Goal: Task Accomplishment & Management: Complete application form

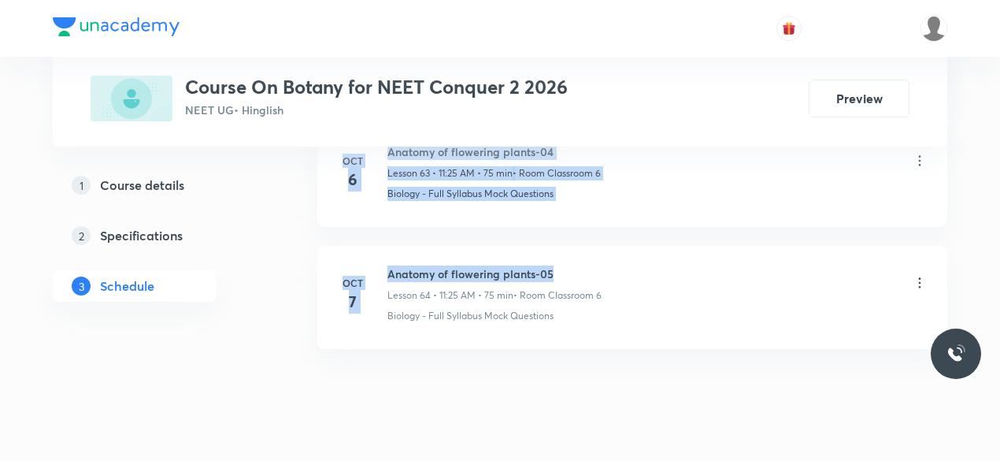
drag, startPoint x: 389, startPoint y: 239, endPoint x: 554, endPoint y: 235, distance: 165.4
click at [574, 265] on h6 "Anatomy of flowering plants-05" at bounding box center [494, 273] width 214 height 17
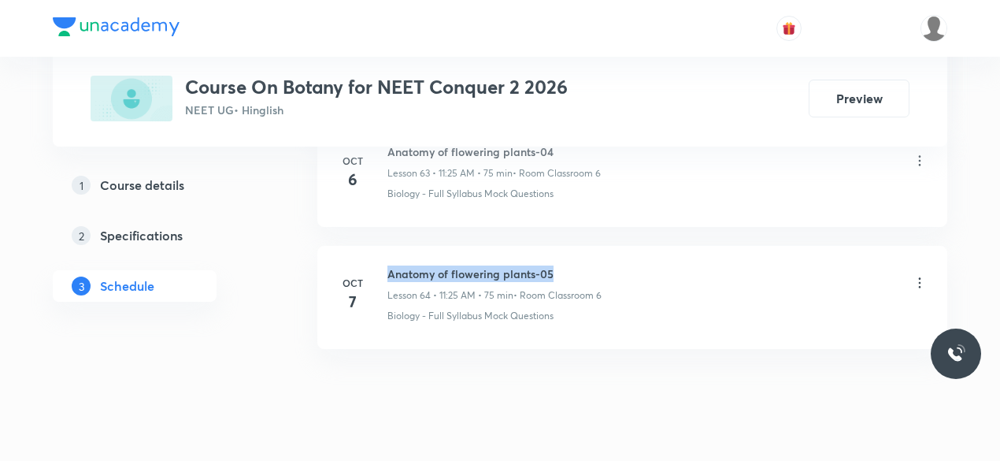
drag, startPoint x: 389, startPoint y: 237, endPoint x: 549, endPoint y: 238, distance: 159.8
click at [550, 265] on h6 "Anatomy of flowering plants-05" at bounding box center [494, 273] width 214 height 17
copy h6 "Anatomy of flowering plants-05"
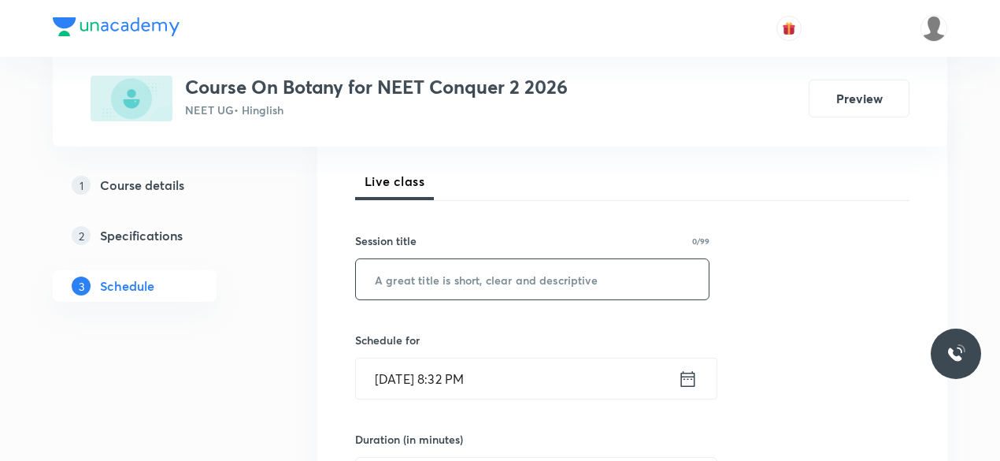
scroll to position [218, 0]
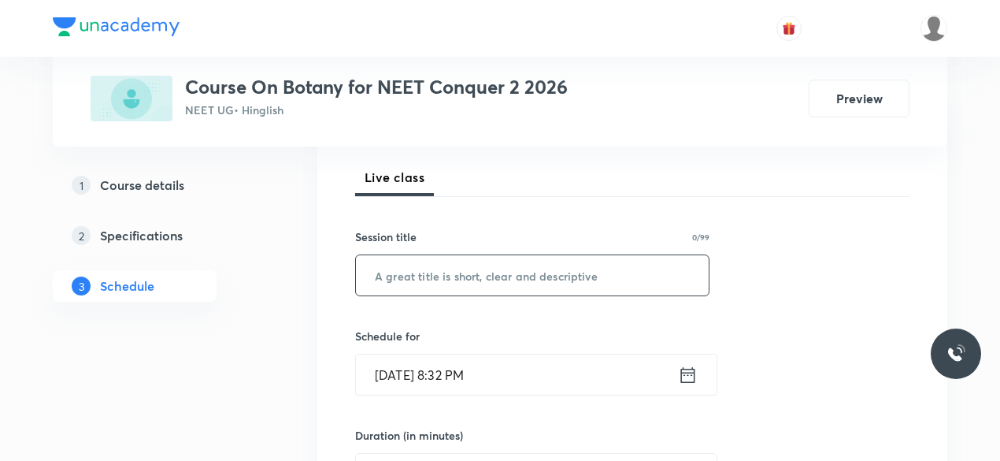
click at [418, 287] on input "text" at bounding box center [532, 275] width 353 height 40
paste input "Anatomy of flowering plants-05"
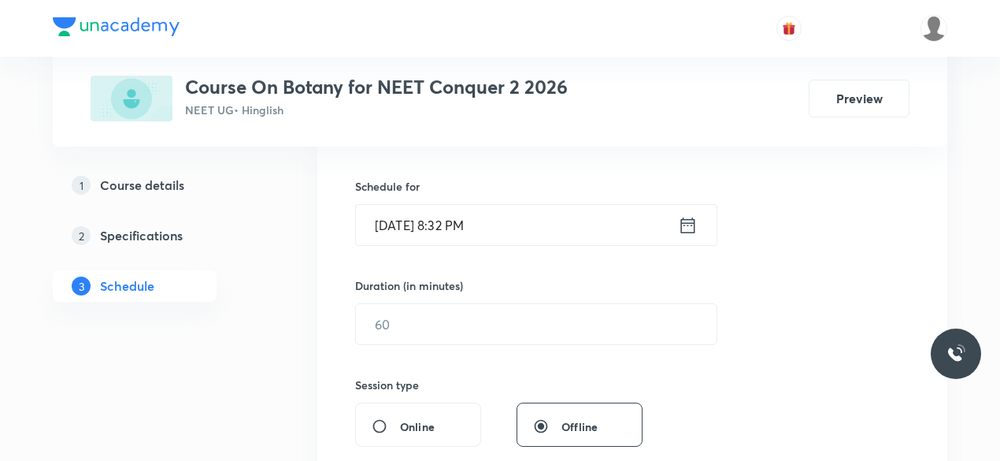
scroll to position [369, 0]
type input "Anatomy of flowering plants-06"
click at [690, 224] on icon at bounding box center [688, 224] width 20 height 22
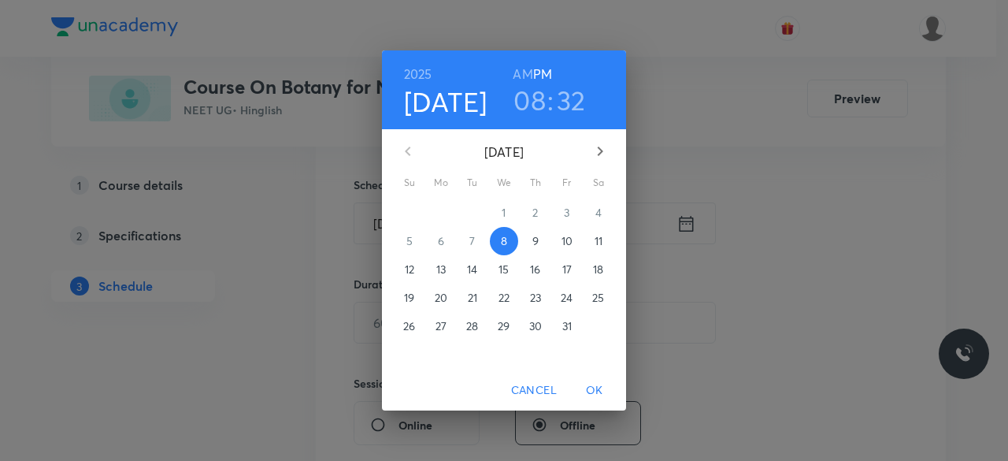
click at [539, 240] on span "9" at bounding box center [535, 241] width 28 height 16
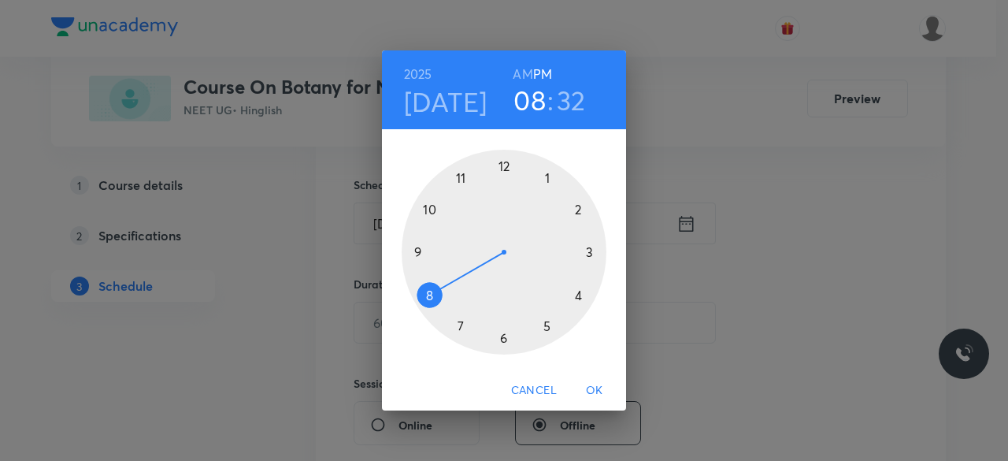
click at [427, 205] on div at bounding box center [504, 252] width 205 height 205
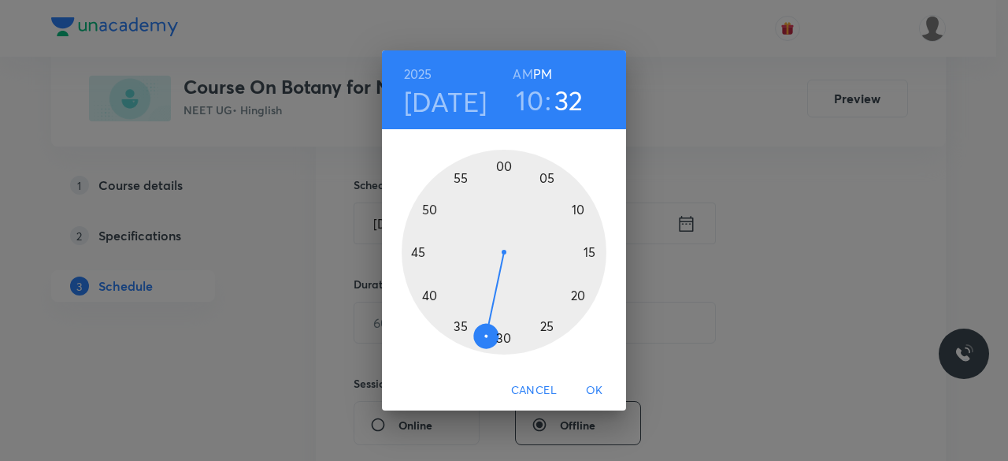
click at [501, 168] on div at bounding box center [504, 252] width 205 height 205
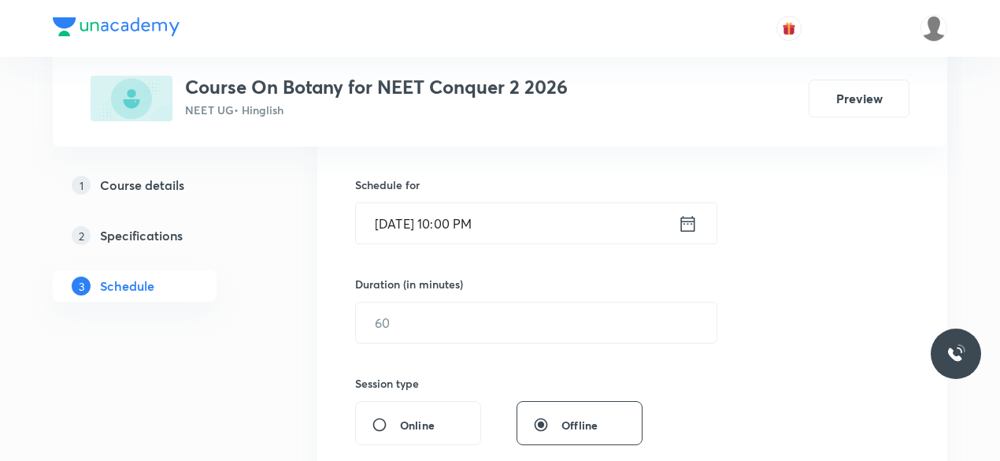
click at [690, 220] on icon at bounding box center [688, 224] width 20 height 22
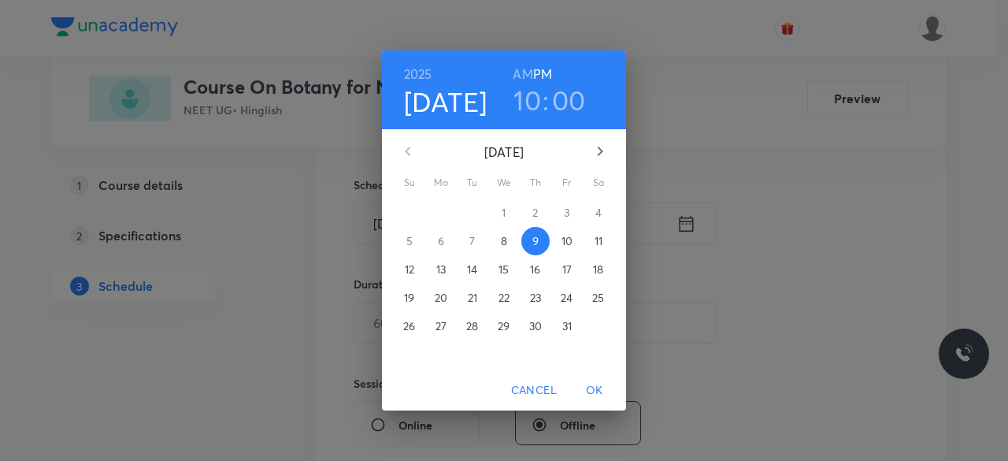
click at [521, 73] on h6 "AM" at bounding box center [523, 74] width 20 height 22
click at [595, 387] on span "OK" at bounding box center [594, 390] width 38 height 20
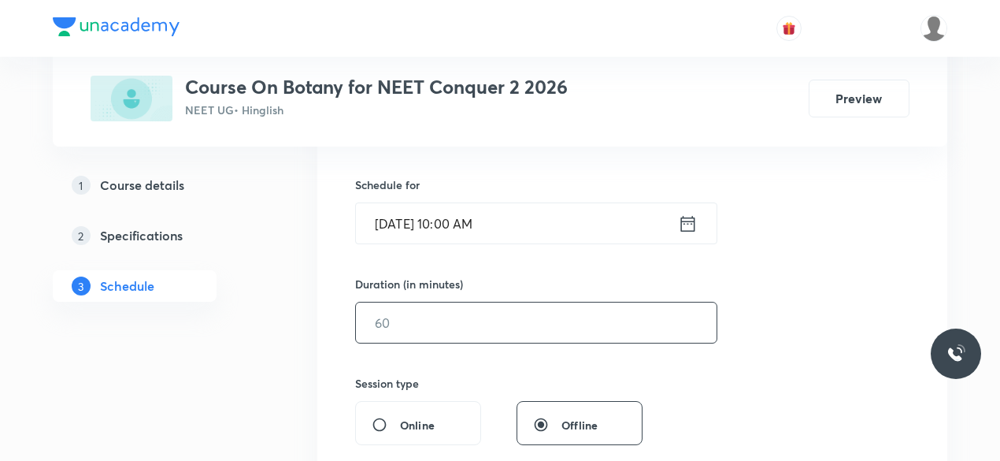
click at [435, 324] on input "text" at bounding box center [536, 322] width 361 height 40
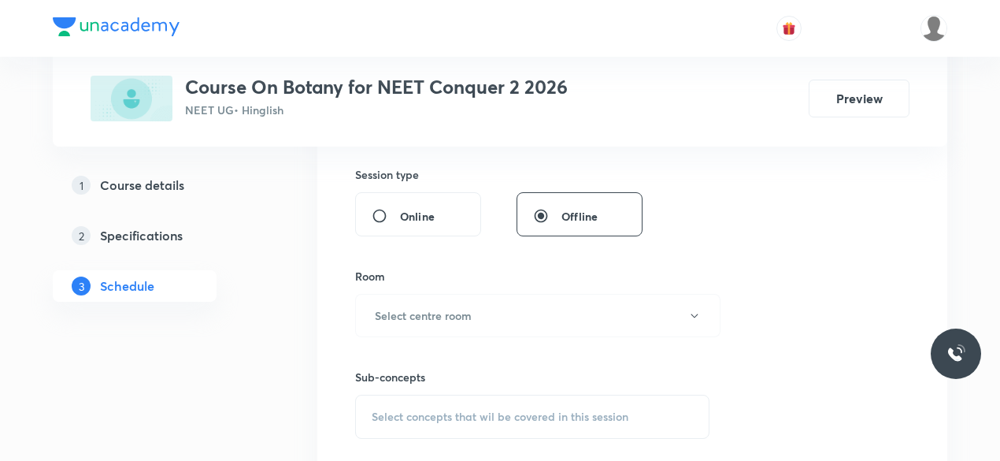
scroll to position [579, 0]
type input "75"
click at [431, 323] on button "Select centre room" at bounding box center [537, 314] width 365 height 43
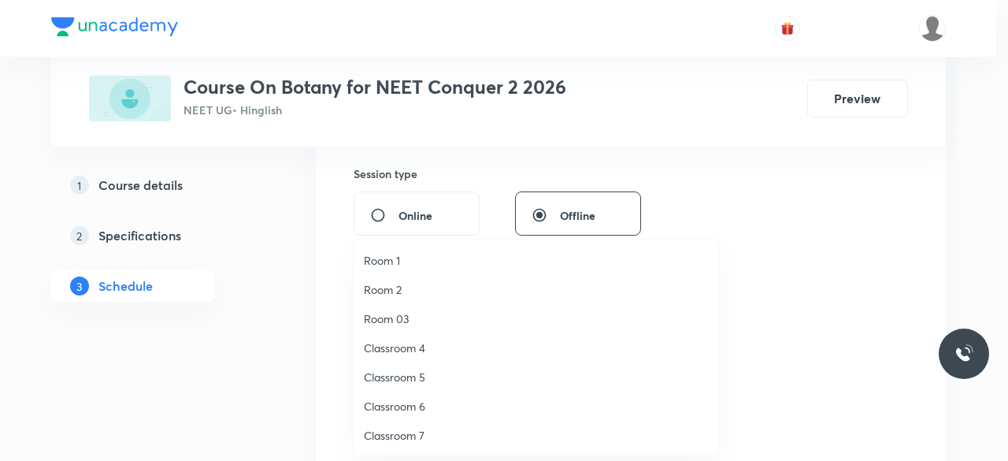
click at [416, 398] on span "Classroom 6" at bounding box center [536, 406] width 345 height 17
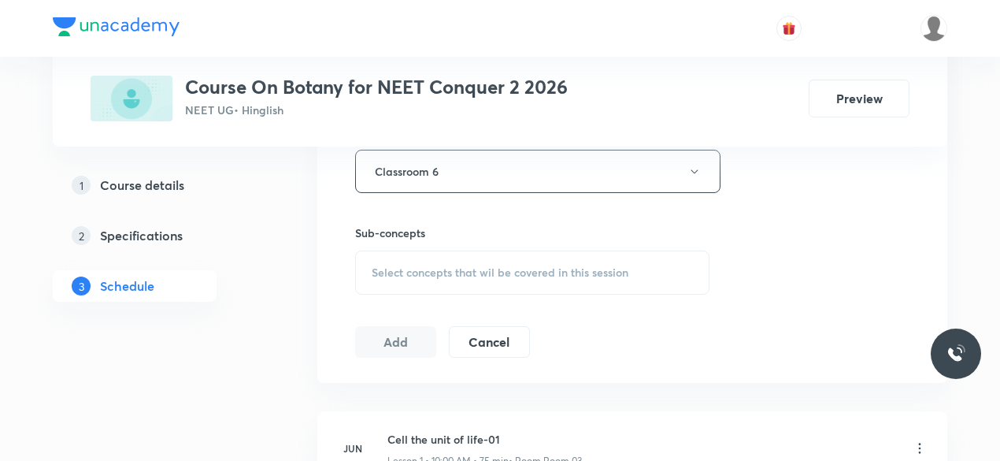
scroll to position [724, 0]
click at [370, 267] on div "Select concepts that wil be covered in this session" at bounding box center [532, 270] width 354 height 44
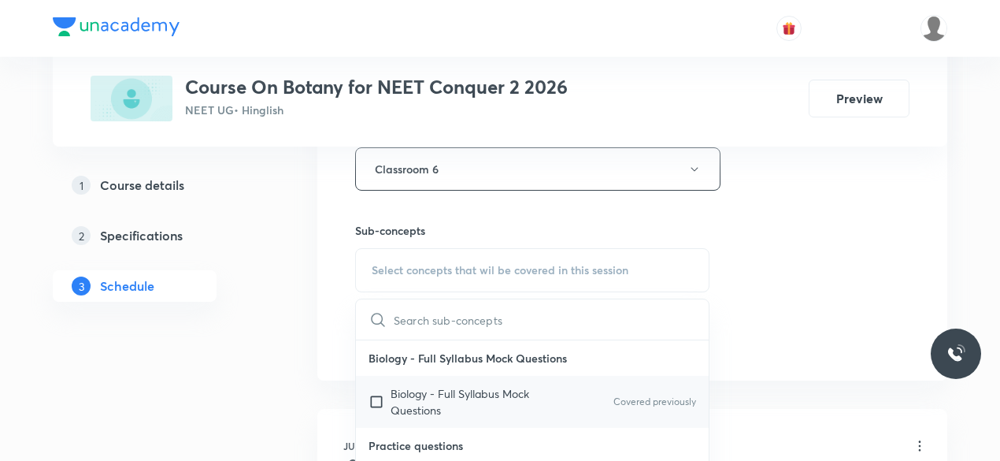
click at [372, 395] on input "checkbox" at bounding box center [379, 401] width 22 height 33
checkbox input "true"
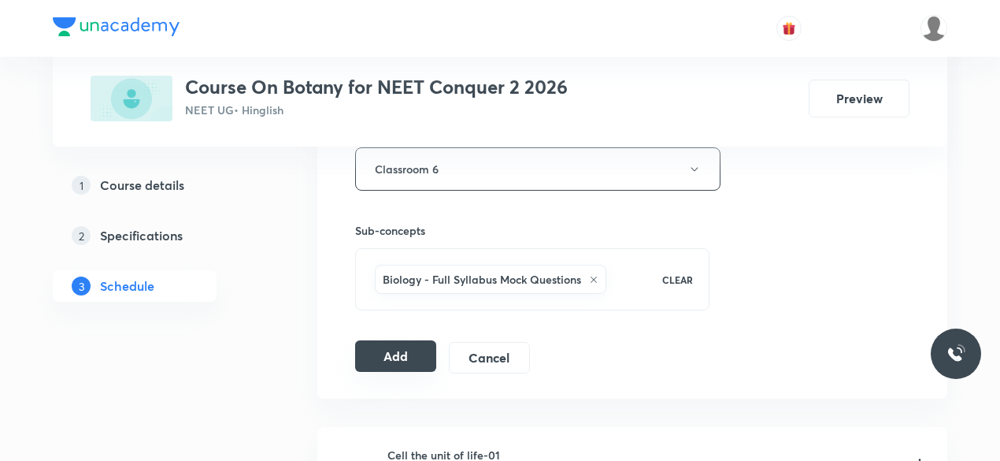
click at [377, 354] on button "Add" at bounding box center [395, 355] width 81 height 31
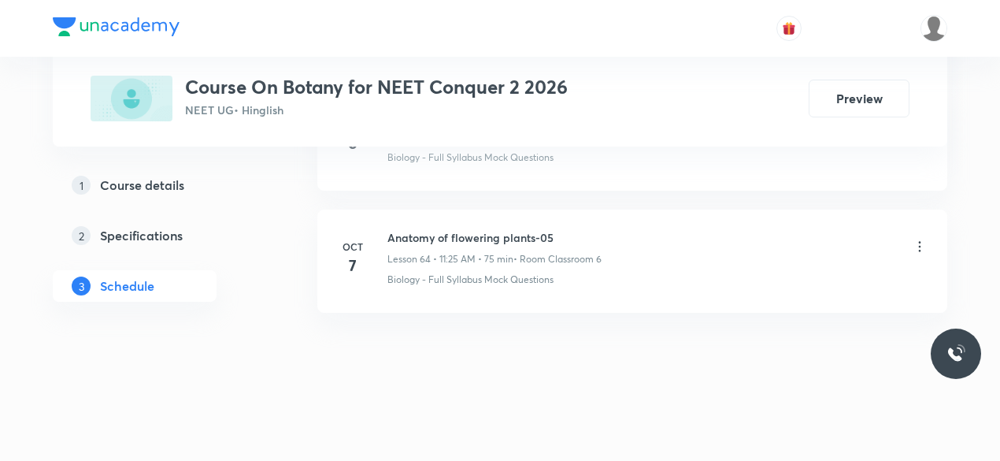
scroll to position [7854, 0]
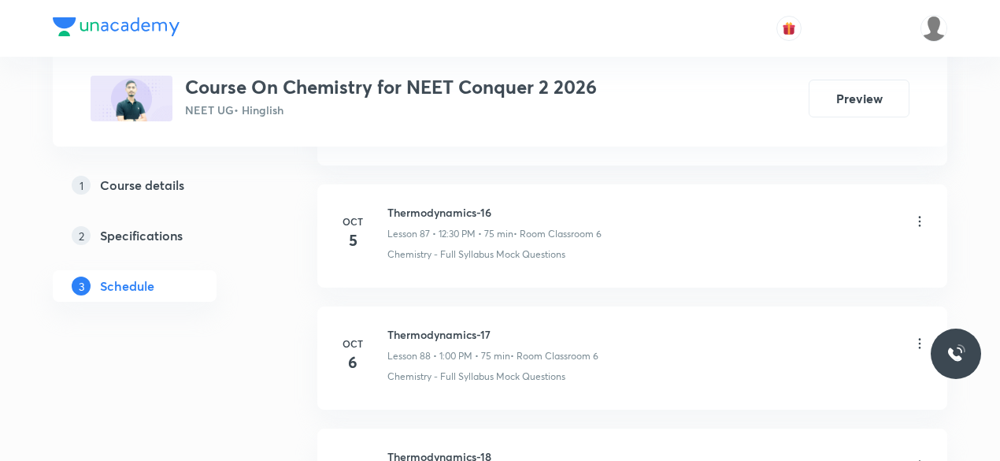
scroll to position [11733, 0]
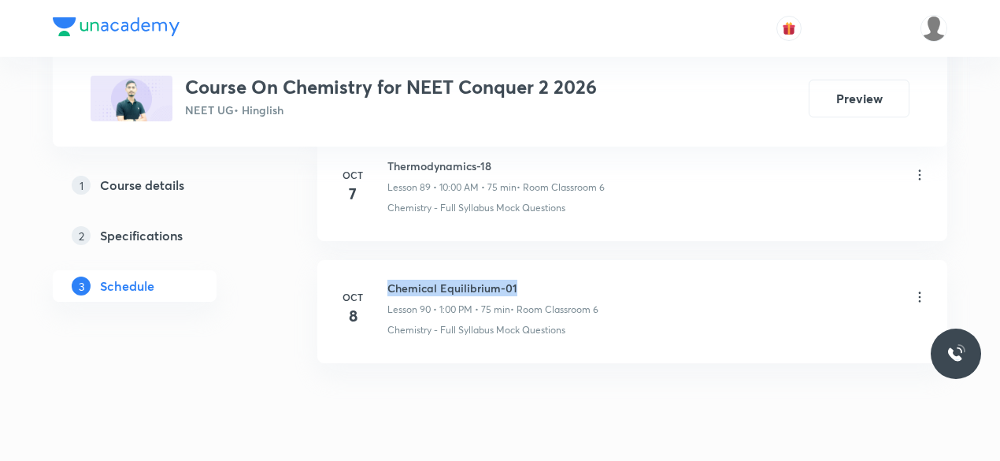
drag, startPoint x: 389, startPoint y: 237, endPoint x: 518, endPoint y: 238, distance: 129.1
click at [518, 279] on h6 "Chemical Equilibrium-01" at bounding box center [492, 287] width 211 height 17
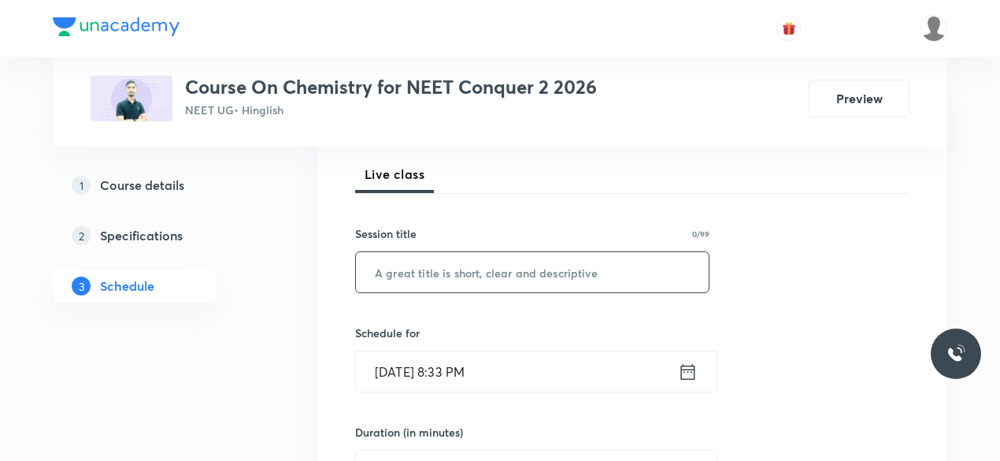
scroll to position [237, 0]
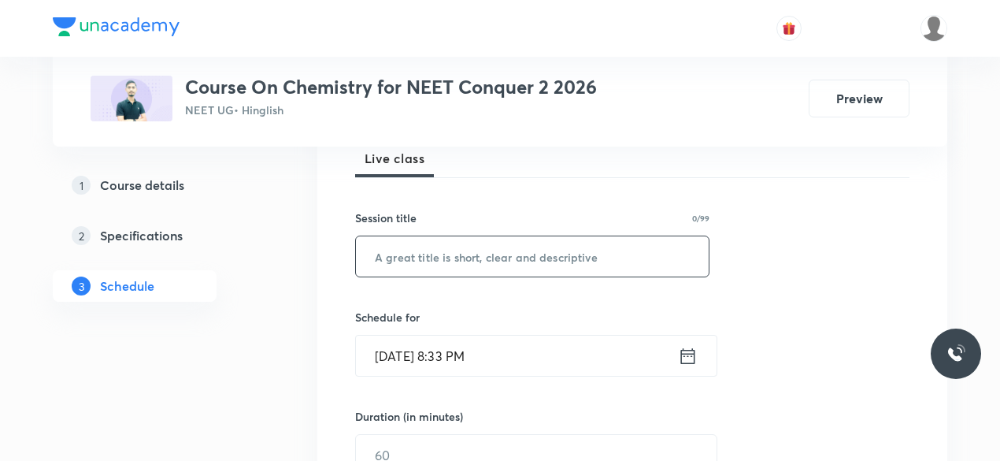
click at [487, 261] on input "text" at bounding box center [532, 256] width 353 height 40
paste input "Anatomy of flowering plants-05"
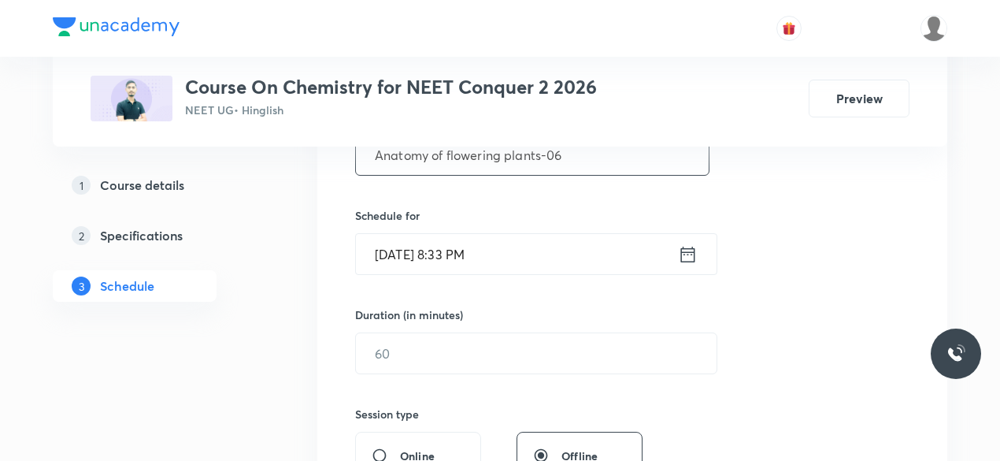
scroll to position [339, 0]
type input "Anatomy of flowering plants-06"
click at [683, 250] on icon at bounding box center [688, 253] width 20 height 22
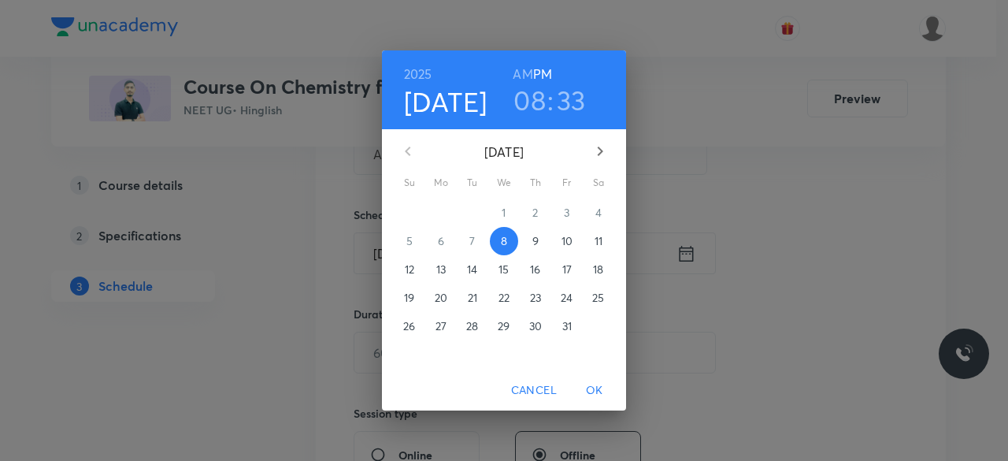
click at [539, 239] on span "9" at bounding box center [535, 241] width 28 height 16
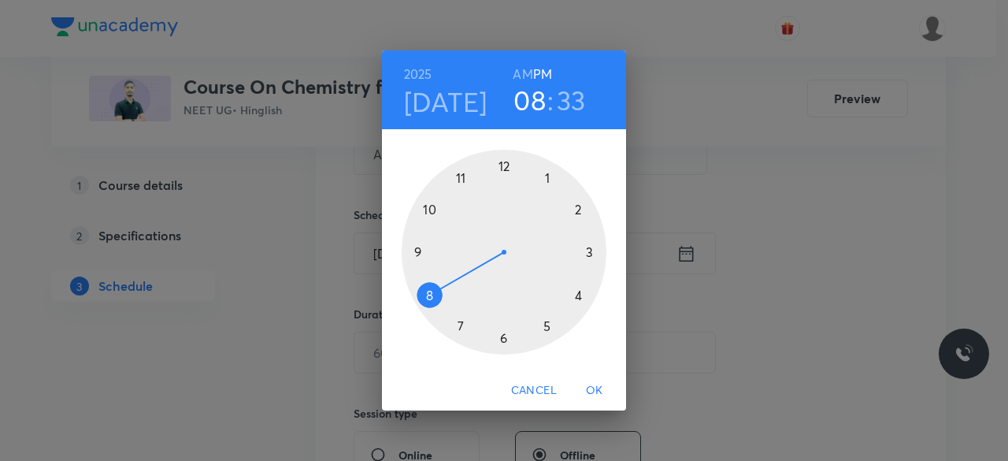
click at [460, 178] on div at bounding box center [504, 252] width 205 height 205
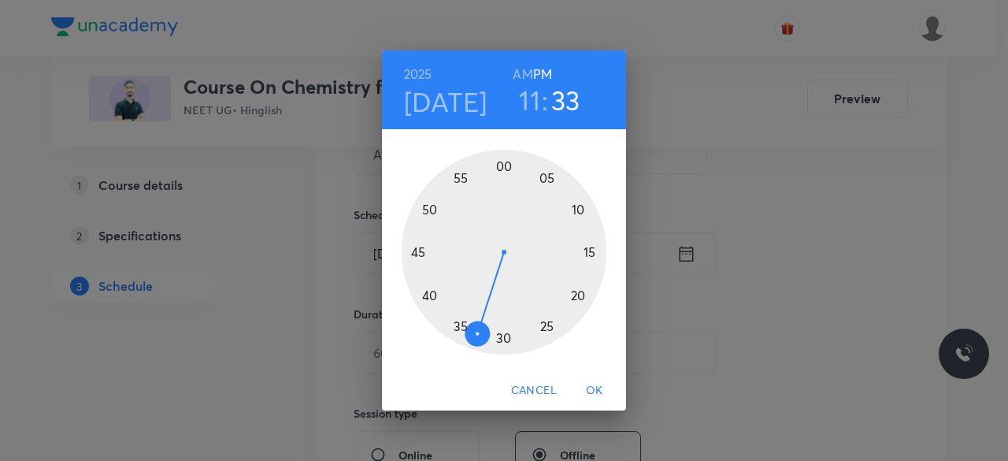
click at [546, 328] on div at bounding box center [504, 252] width 205 height 205
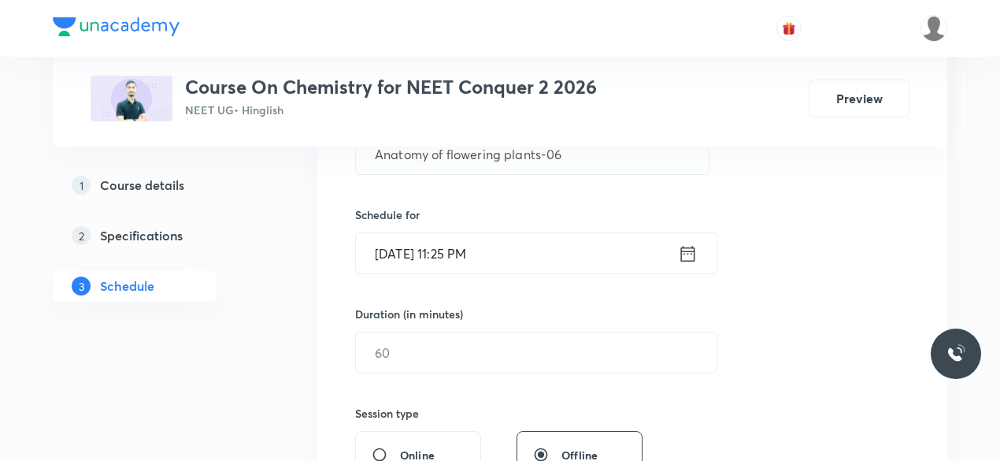
click at [691, 256] on icon at bounding box center [688, 253] width 20 height 22
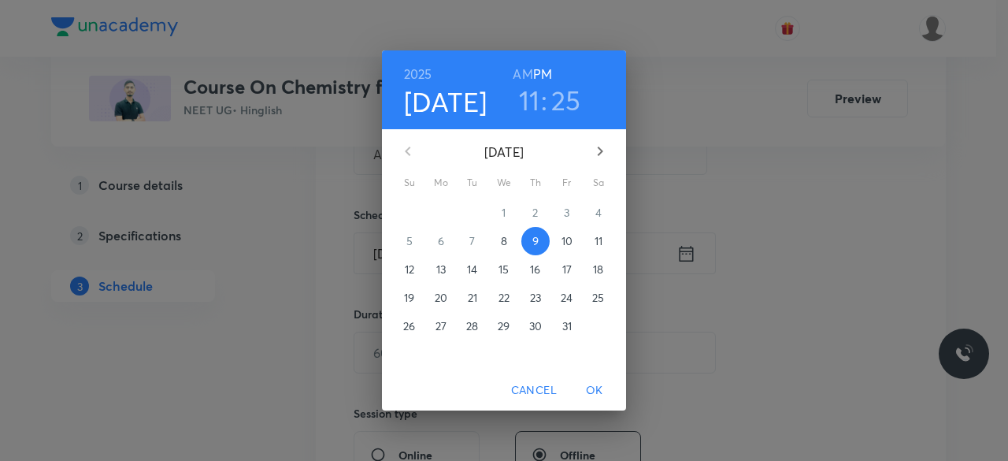
click at [522, 76] on h6 "AM" at bounding box center [523, 74] width 20 height 22
click at [597, 390] on span "OK" at bounding box center [594, 390] width 38 height 20
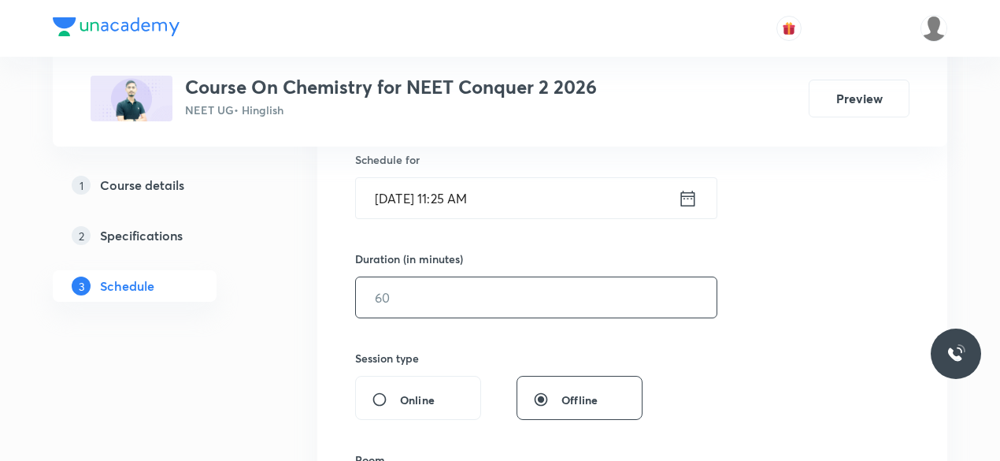
scroll to position [395, 0]
click at [414, 300] on input "text" at bounding box center [536, 296] width 361 height 40
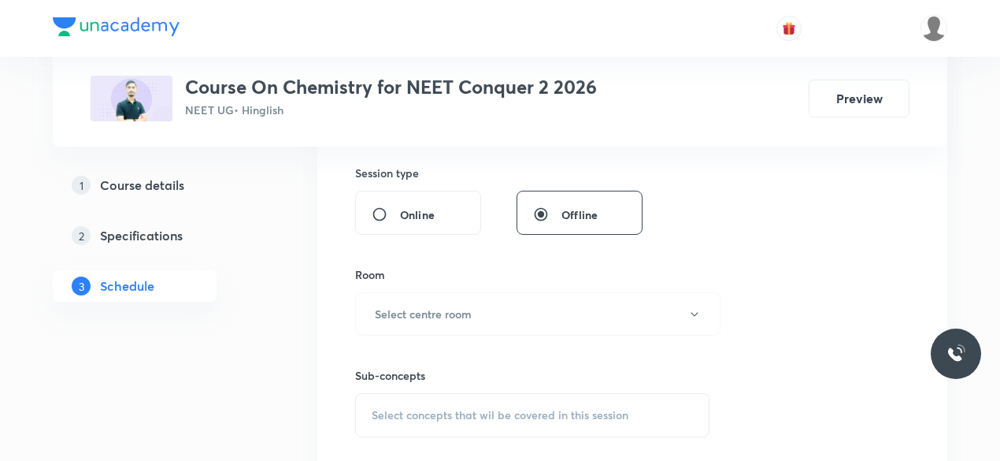
scroll to position [584, 0]
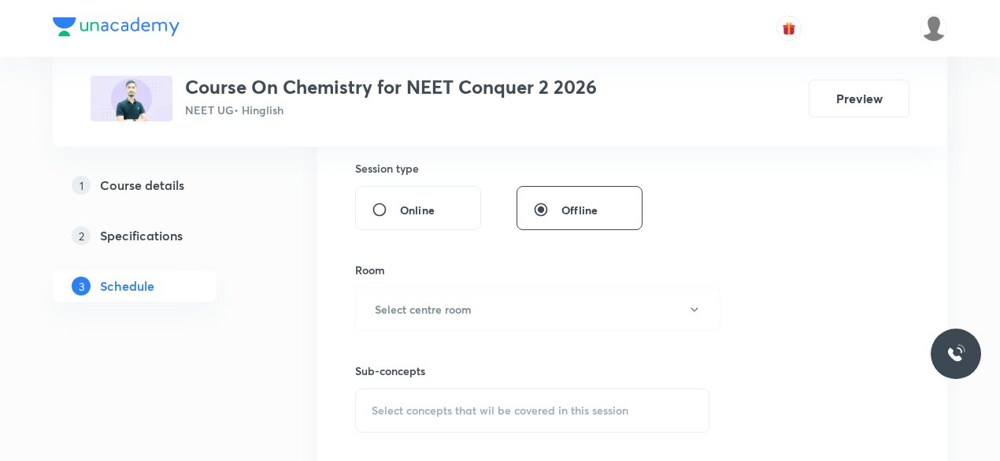
type input "75"
click at [414, 301] on h6 "Select centre room" at bounding box center [423, 309] width 97 height 17
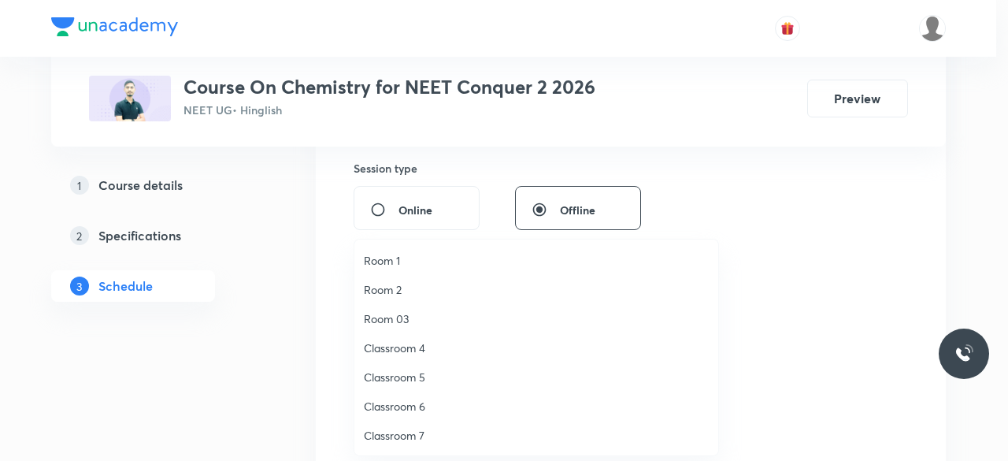
click at [420, 407] on span "Classroom 6" at bounding box center [536, 406] width 345 height 17
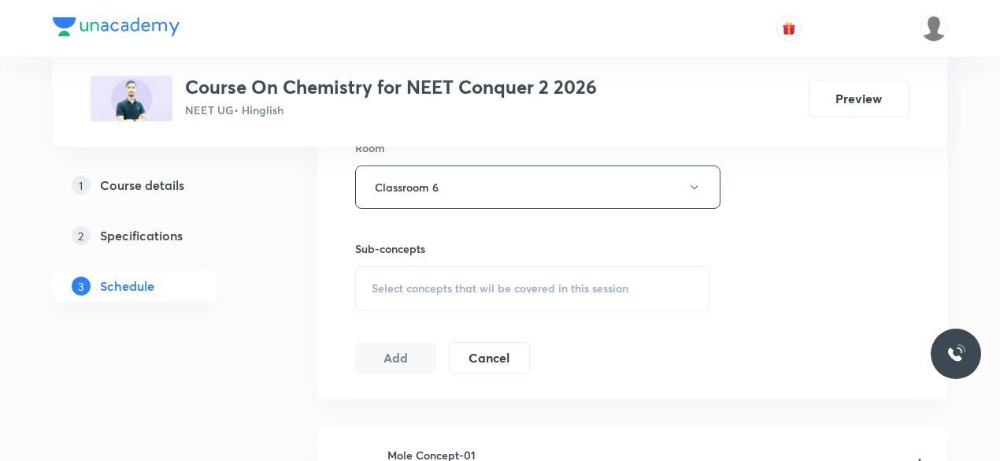
scroll to position [708, 0]
click at [383, 285] on span "Select concepts that wil be covered in this session" at bounding box center [500, 286] width 257 height 13
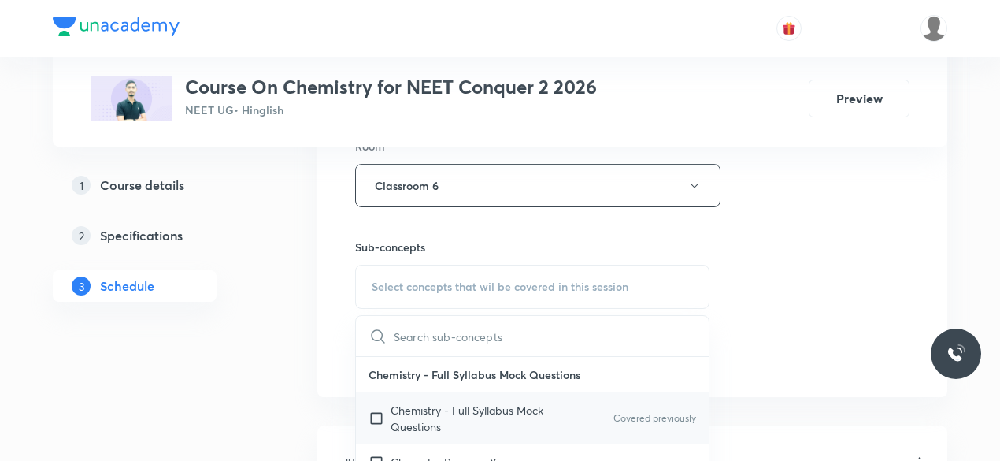
click at [373, 412] on input "checkbox" at bounding box center [379, 418] width 22 height 33
checkbox input "true"
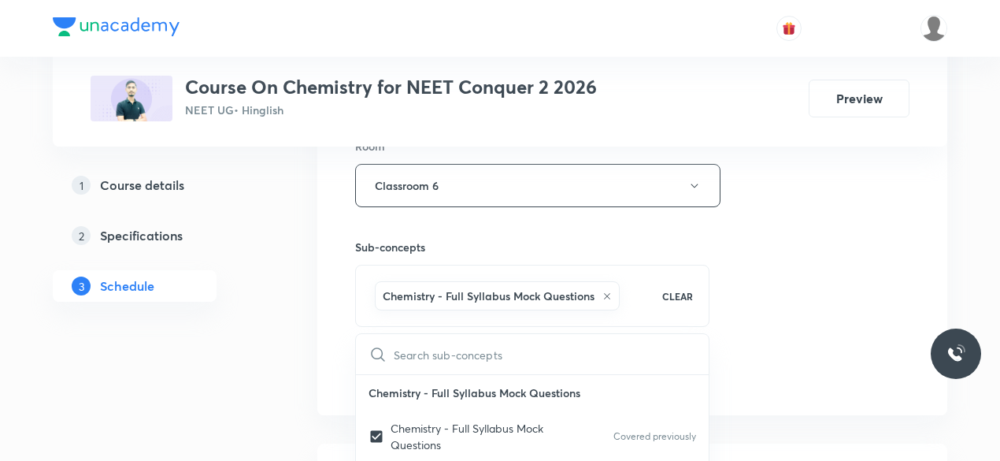
click at [331, 327] on div "Session 91 Live class Session title 30/99 Anatomy of flowering plants-06 ​ Sche…" at bounding box center [632, 11] width 630 height 808
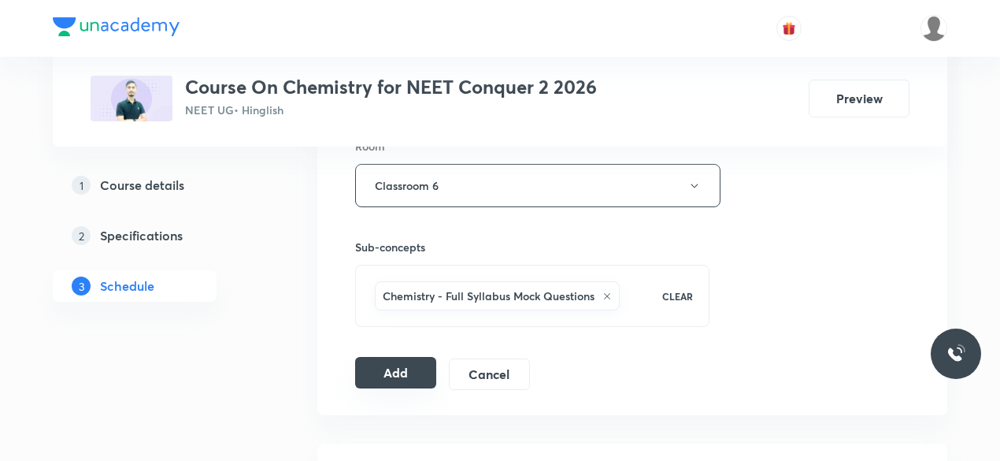
click at [385, 363] on button "Add" at bounding box center [395, 372] width 81 height 31
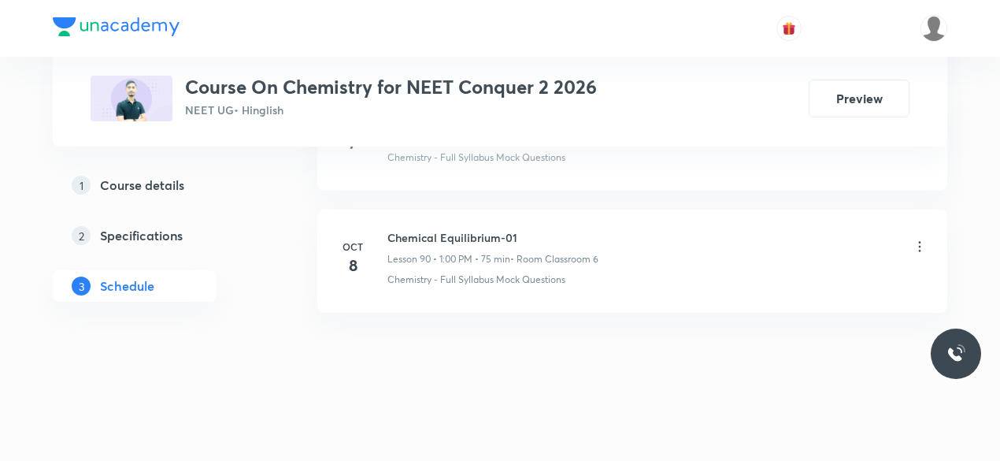
scroll to position [11012, 0]
